Goal: Task Accomplishment & Management: Complete application form

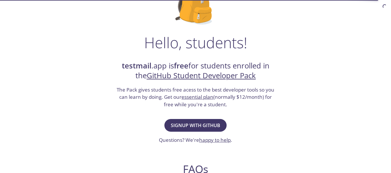
scroll to position [76, 0]
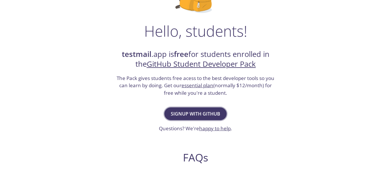
click at [205, 110] on span "Signup with GitHub" at bounding box center [195, 114] width 49 height 8
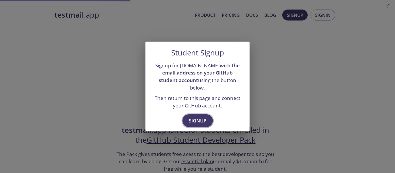
click at [204, 117] on span "Signup" at bounding box center [198, 121] width 18 height 8
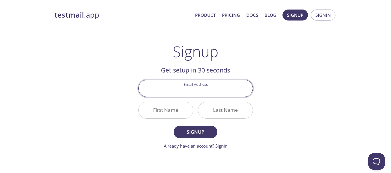
click at [196, 93] on input "Email Address" at bounding box center [196, 88] width 114 height 16
type input "[EMAIL_ADDRESS][DOMAIN_NAME]"
click at [170, 107] on input "First Name" at bounding box center [166, 110] width 54 height 16
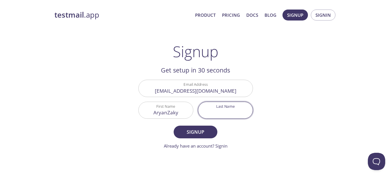
click at [235, 112] on input "Last Name" at bounding box center [225, 110] width 54 height 16
click at [168, 113] on input "AryanZaky" at bounding box center [166, 110] width 54 height 16
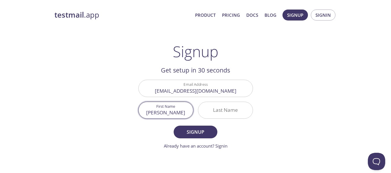
type input "[PERSON_NAME]"
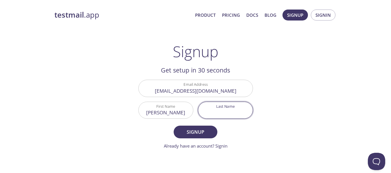
click at [218, 110] on input "Last Name" at bounding box center [225, 110] width 54 height 16
type input "Prayogo"
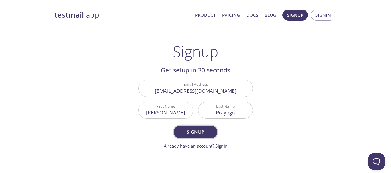
click at [198, 136] on form "Email Address [EMAIL_ADDRESS][DOMAIN_NAME] First Name [PERSON_NAME] Last Name P…" at bounding box center [195, 114] width 115 height 69
click at [198, 135] on span "Signup" at bounding box center [195, 132] width 31 height 8
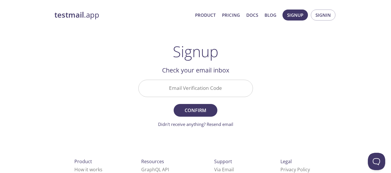
click at [196, 86] on input "Email Verification Code" at bounding box center [196, 88] width 114 height 16
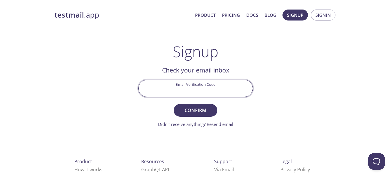
paste input "1MJTCFP"
type input "1MJTCFP"
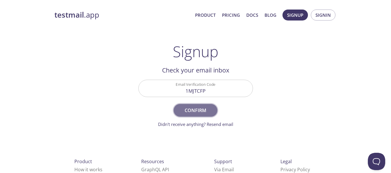
click at [205, 107] on span "Confirm" at bounding box center [195, 110] width 31 height 8
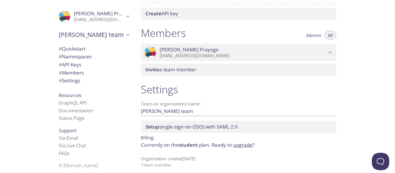
scroll to position [238, 0]
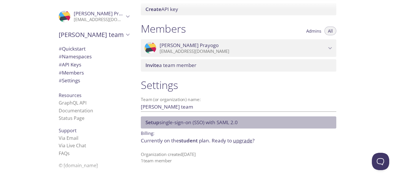
click at [227, 125] on span "Setup single-sign-on (SSO) with SAML 2.0" at bounding box center [191, 122] width 92 height 7
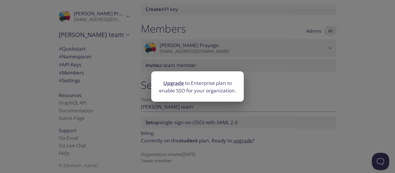
click at [255, 106] on div "Upgrade to Enterprise plan to enable SSO for your organization." at bounding box center [197, 86] width 395 height 173
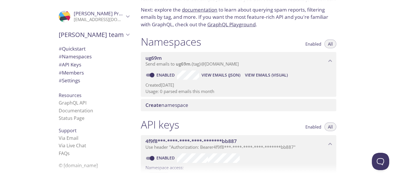
scroll to position [0, 0]
